Goal: Task Accomplishment & Management: Use online tool/utility

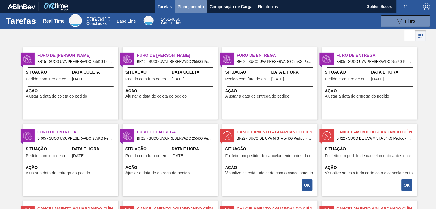
click at [195, 8] on span "Planejamento" at bounding box center [191, 6] width 26 height 7
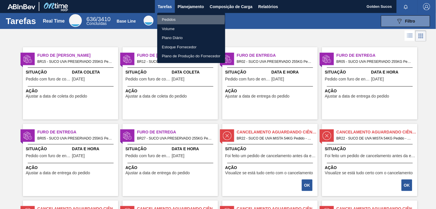
click at [183, 19] on li "Pedidos" at bounding box center [191, 19] width 68 height 9
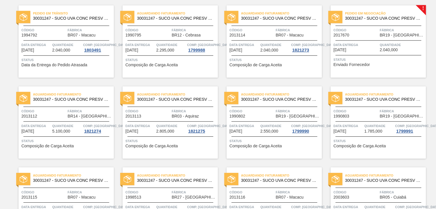
scroll to position [257, 0]
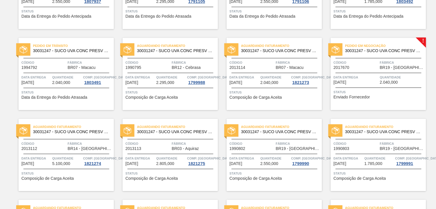
click at [390, 48] on span "Pedido em Negociação" at bounding box center [385, 46] width 81 height 6
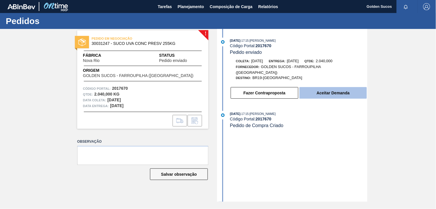
click at [338, 92] on button "Aceitar Demanda" at bounding box center [333, 93] width 67 height 12
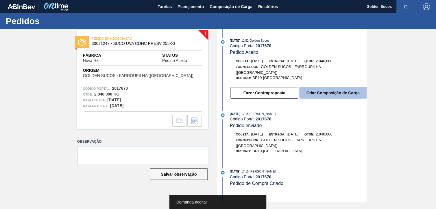
click at [339, 92] on button "Criar Composição de Carga" at bounding box center [333, 93] width 67 height 12
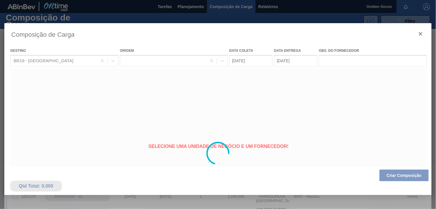
type coleta "[DATE]"
type entrega "[DATE]"
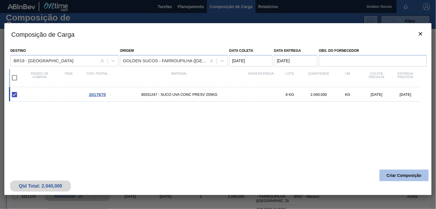
click at [404, 177] on button "Criar Composição" at bounding box center [404, 175] width 49 height 12
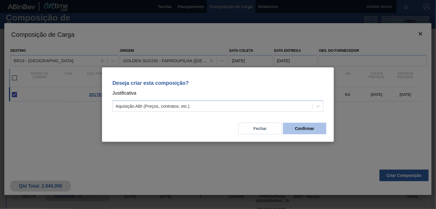
click at [297, 129] on button "Confirmar" at bounding box center [304, 129] width 43 height 12
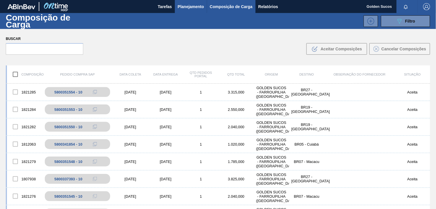
click at [191, 9] on span "Planejamento" at bounding box center [191, 6] width 26 height 7
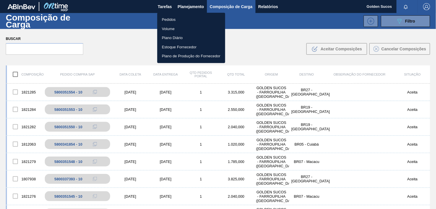
click at [179, 20] on li "Pedidos" at bounding box center [191, 19] width 68 height 9
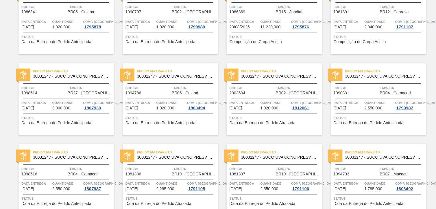
scroll to position [69, 0]
